Goal: Task Accomplishment & Management: Complete application form

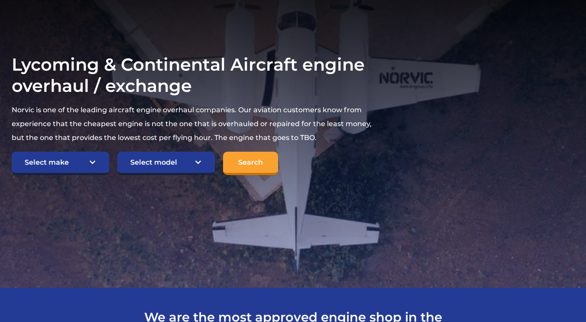
scroll to position [139, 0]
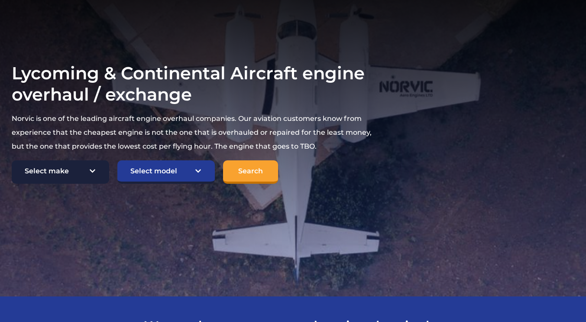
click at [102, 169] on select "Select make TCM Continental Lycoming" at bounding box center [60, 171] width 97 height 23
select select "Lycoming"
click at [12, 160] on select "Select make TCM Continental Lycoming" at bounding box center [60, 171] width 97 height 23
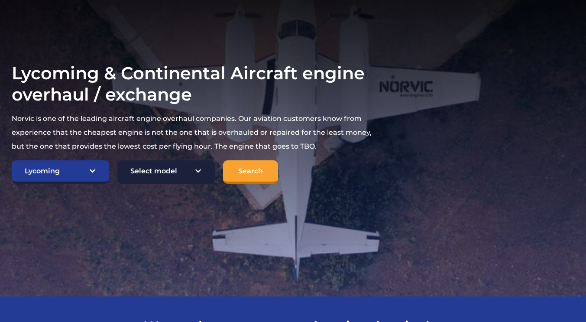
click at [187, 172] on select "Select model American Champion 7KCAB [PERSON_NAME] Citabria IO-320-E2A Beech 23…" at bounding box center [165, 171] width 97 height 23
select select "650"
click at [117, 160] on select "Select model American Champion 7KCAB [PERSON_NAME] Citabria IO-320-E2A Beech 23…" at bounding box center [165, 171] width 97 height 23
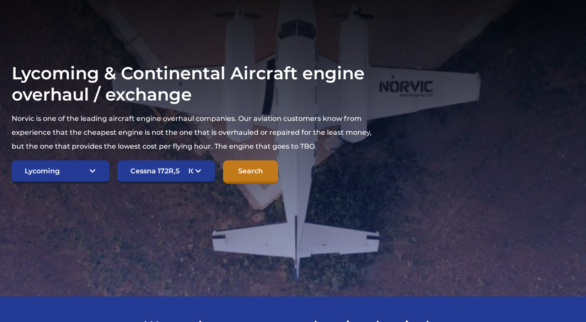
click at [259, 174] on input "Search" at bounding box center [250, 171] width 55 height 23
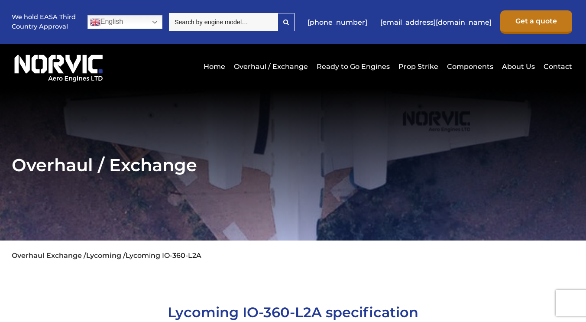
click at [520, 23] on link "Get a quote" at bounding box center [536, 21] width 72 height 23
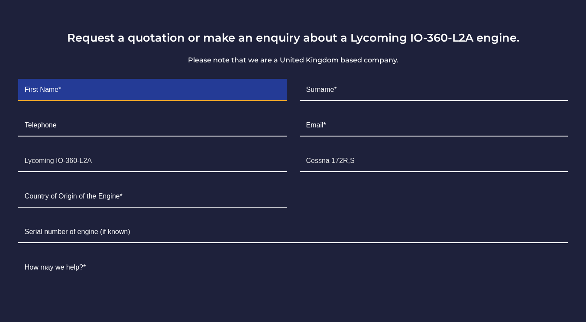
click at [104, 94] on input "Contact form" at bounding box center [152, 90] width 269 height 22
type input "Pharkphum"
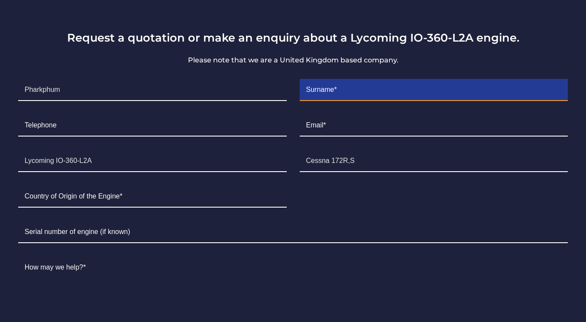
type input "Suksanguan"
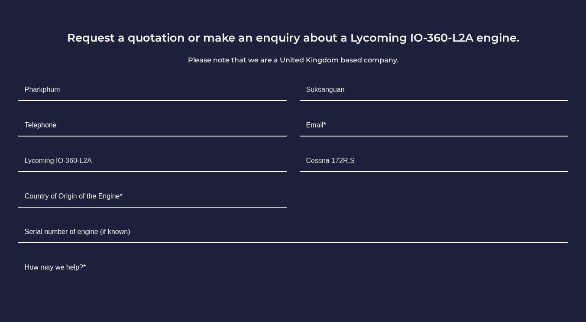
type input "0853203180"
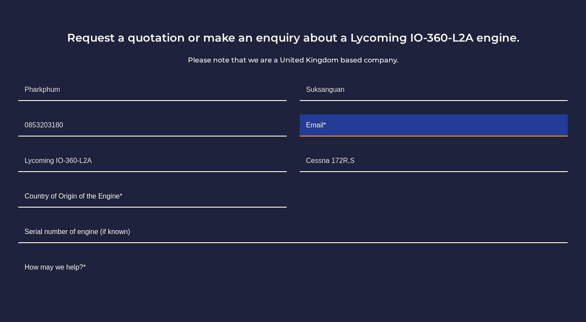
type input "info@ovclp.com"
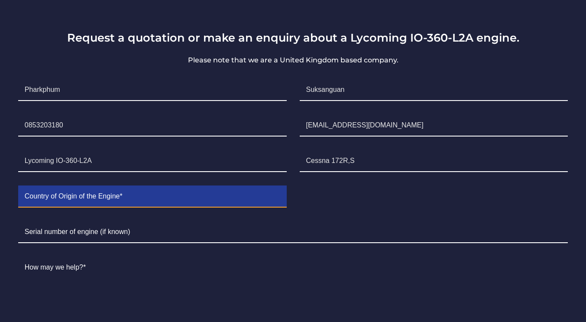
type input "Thailand"
